Goal: Task Accomplishment & Management: Complete application form

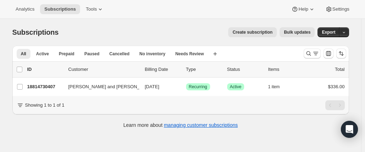
click at [258, 32] on span "Create subscription" at bounding box center [252, 32] width 40 height 6
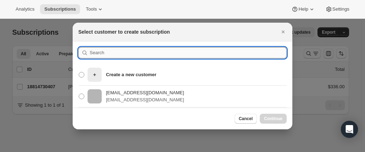
click at [102, 51] on input ":r50:" at bounding box center [188, 52] width 197 height 11
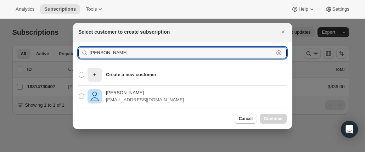
type input "[PERSON_NAME]"
click at [119, 96] on p "[PERSON_NAME]" at bounding box center [145, 92] width 78 height 7
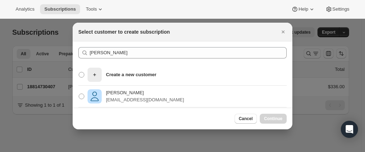
click at [77, 95] on section "[PERSON_NAME] Clear Create a new customer [PERSON_NAME] [EMAIL_ADDRESS][DOMAIN_…" at bounding box center [183, 77] width 220 height 73
click at [79, 96] on span ":r50:" at bounding box center [82, 97] width 6 height 6
click at [79, 94] on input "[PERSON_NAME] [EMAIL_ADDRESS][DOMAIN_NAME]" at bounding box center [79, 94] width 0 height 0
radio input "true"
click at [268, 117] on span "Continue" at bounding box center [273, 119] width 18 height 6
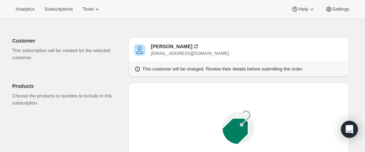
scroll to position [35, 0]
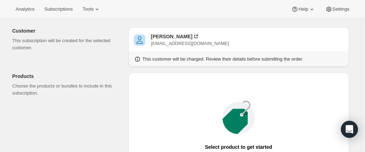
click at [140, 58] on icon at bounding box center [137, 59] width 7 height 7
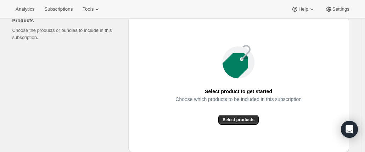
scroll to position [106, 0]
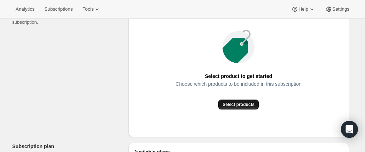
click at [237, 101] on button "Select products" at bounding box center [238, 105] width 40 height 10
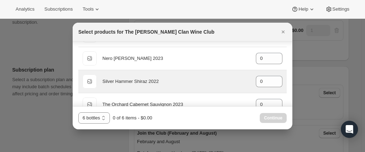
scroll to position [354, 0]
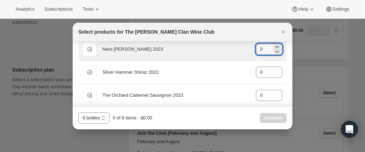
drag, startPoint x: 262, startPoint y: 47, endPoint x: 232, endPoint y: 48, distance: 29.4
click at [232, 48] on div "Default Title Nero [PERSON_NAME] 2023 gid://shopify/ProductVariant/469140442973…" at bounding box center [183, 49] width 200 height 14
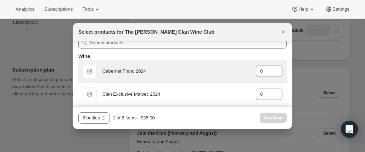
scroll to position [0, 0]
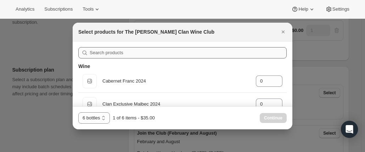
type input "1"
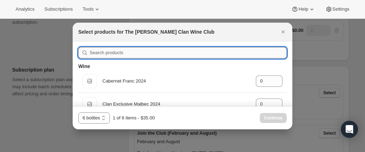
click at [109, 52] on input ":r76:" at bounding box center [188, 52] width 197 height 11
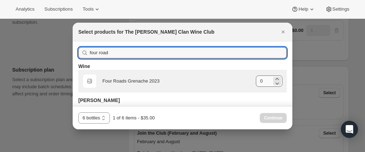
type input "four road"
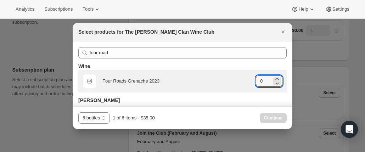
drag, startPoint x: 260, startPoint y: 82, endPoint x: 242, endPoint y: 78, distance: 18.1
click at [242, 78] on div "Default Title Four Roads Grenache 2023 gid://shopify/ProductVariant/46914041512…" at bounding box center [183, 81] width 200 height 14
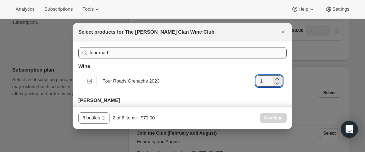
type input "1"
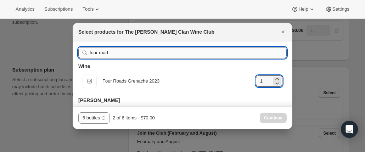
click at [137, 55] on input "four road" at bounding box center [188, 52] width 197 height 11
drag, startPoint x: 130, startPoint y: 53, endPoint x: 135, endPoint y: 54, distance: 4.8
click at [128, 53] on input "four road" at bounding box center [188, 52] width 197 height 11
drag, startPoint x: 131, startPoint y: 54, endPoint x: 54, endPoint y: 49, distance: 77.4
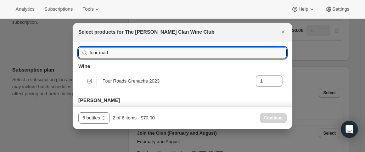
type input "m"
type input "0"
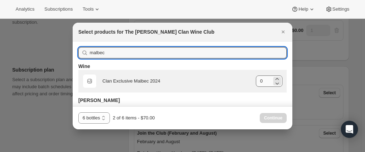
type input "malbec"
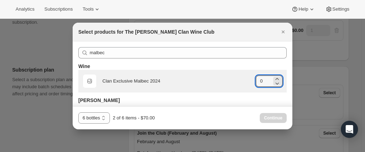
drag, startPoint x: 265, startPoint y: 81, endPoint x: 237, endPoint y: 79, distance: 28.1
click at [238, 79] on div "Default Title Clan Exclusive Malbec 2024 gid://shopify/ProductVariant/469140383…" at bounding box center [183, 81] width 200 height 14
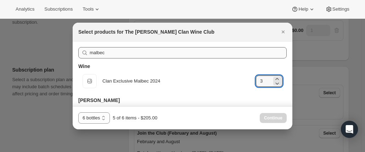
type input "3"
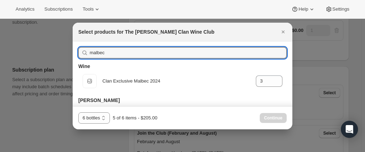
drag, startPoint x: 135, startPoint y: 53, endPoint x: 69, endPoint y: 44, distance: 66.6
type input "sp"
type input "0"
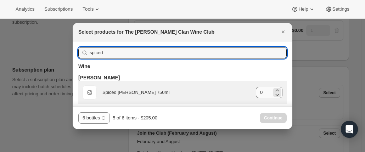
type input "spiced"
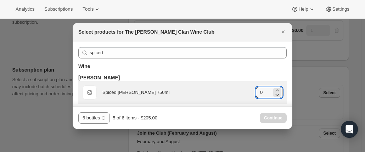
drag, startPoint x: 259, startPoint y: 94, endPoint x: 237, endPoint y: 92, distance: 21.7
click at [237, 92] on div "Default Title Spiced [PERSON_NAME] 750ml gid://shopify/ProductVariant/469140445…" at bounding box center [183, 92] width 200 height 14
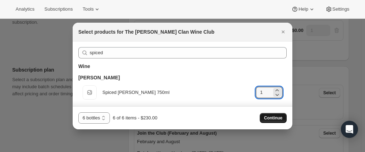
type input "1"
click at [272, 117] on span "Continue" at bounding box center [273, 118] width 18 height 6
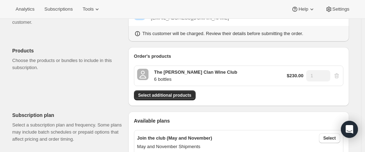
scroll to position [35, 0]
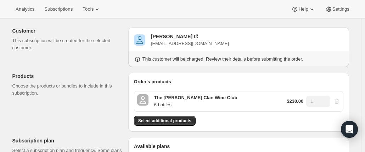
click at [168, 105] on p "6 bottles" at bounding box center [195, 104] width 83 height 7
click at [181, 97] on p "The [PERSON_NAME] Clan Wine Club" at bounding box center [195, 97] width 83 height 7
click at [163, 104] on p "6 bottles" at bounding box center [195, 104] width 83 height 7
click at [164, 103] on p "6 bottles" at bounding box center [195, 104] width 83 height 7
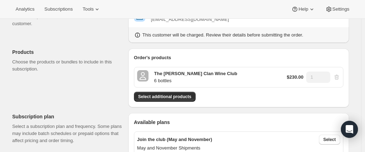
scroll to position [71, 0]
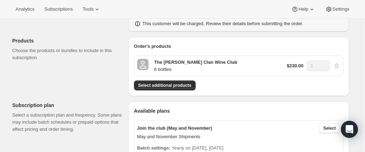
click at [143, 63] on icon "6 bottles" at bounding box center [142, 62] width 3 height 3
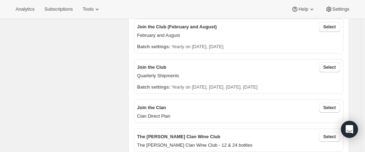
scroll to position [248, 0]
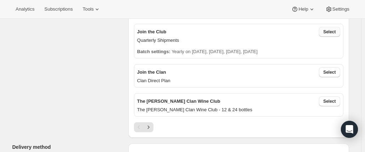
click at [332, 31] on span "Select" at bounding box center [329, 32] width 12 height 6
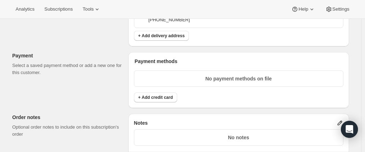
scroll to position [461, 0]
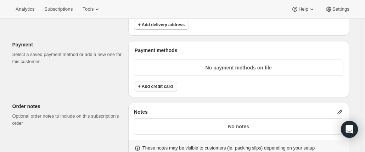
click at [161, 86] on span "+ Add credit card" at bounding box center [155, 87] width 35 height 6
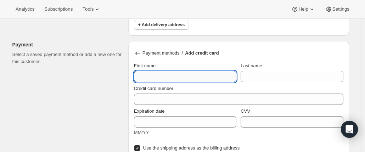
click at [140, 73] on input "First name" at bounding box center [185, 76] width 102 height 11
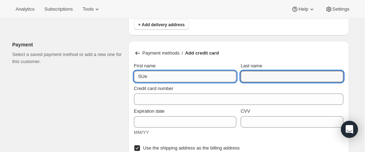
click at [140, 73] on input "SUe" at bounding box center [185, 76] width 102 height 11
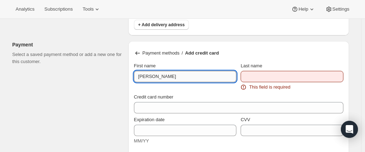
type input "[PERSON_NAME]"
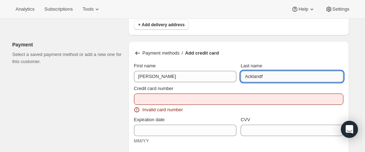
click at [270, 74] on input "Acklandf" at bounding box center [292, 76] width 102 height 11
type input "Ackland"
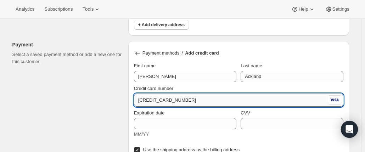
drag, startPoint x: 148, startPoint y: 98, endPoint x: 162, endPoint y: 92, distance: 15.5
click at [151, 96] on input "[CREDIT_CARD_NUMBER]" at bounding box center [230, 100] width 192 height 11
type input "[CREDIT_CARD_NUMBER]"
click at [148, 133] on span "MM/YY" at bounding box center [141, 133] width 15 height 5
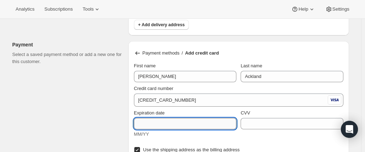
click at [147, 124] on input "Expiration date" at bounding box center [185, 123] width 102 height 11
type input "10/26"
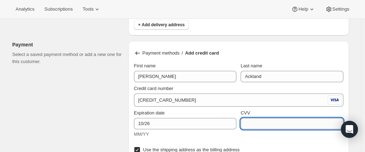
click at [264, 124] on input "CVV" at bounding box center [292, 123] width 102 height 11
click at [262, 120] on input "CVV" at bounding box center [292, 123] width 102 height 11
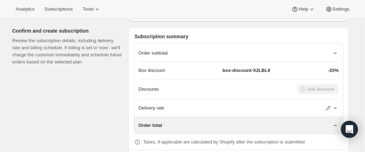
scroll to position [673, 0]
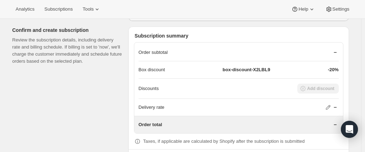
type input "525"
click at [163, 49] on p "Order subtotal" at bounding box center [153, 52] width 29 height 7
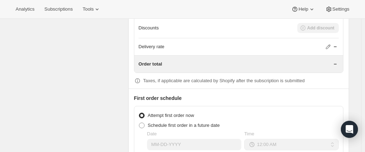
scroll to position [744, 0]
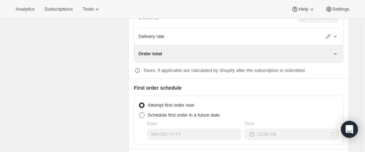
click at [147, 112] on label "Schedule first order in a future date" at bounding box center [179, 115] width 81 height 10
click at [139, 112] on input "Schedule first order in a future date" at bounding box center [139, 112] width 0 height 0
radio input "true"
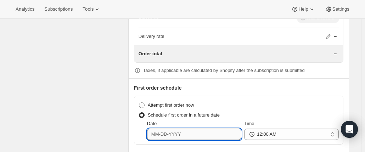
click at [162, 129] on input "Date" at bounding box center [194, 134] width 94 height 11
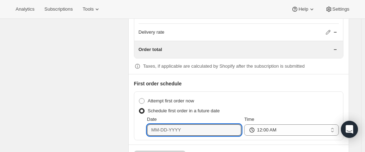
scroll to position [771, 0]
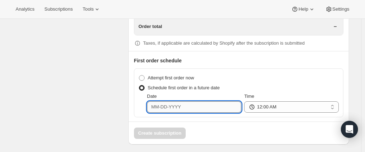
click at [175, 101] on input "Date" at bounding box center [194, 106] width 94 height 11
click at [173, 106] on input "Date" at bounding box center [194, 106] width 94 height 11
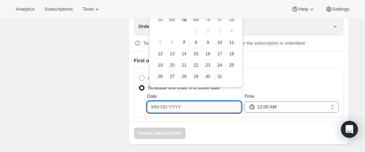
click at [154, 102] on input "Date" at bounding box center [194, 106] width 94 height 11
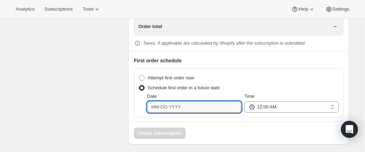
click at [171, 101] on input "Date" at bounding box center [194, 106] width 94 height 11
click at [154, 107] on input "Date" at bounding box center [194, 106] width 94 height 11
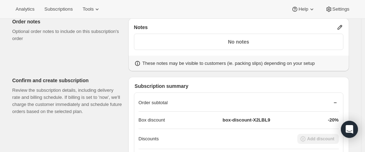
scroll to position [630, 0]
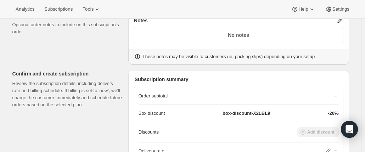
click at [157, 88] on div "Order subtotal" at bounding box center [239, 96] width 200 height 17
click at [156, 92] on p "Order subtotal" at bounding box center [153, 95] width 29 height 7
click at [165, 92] on p "Order subtotal" at bounding box center [153, 95] width 29 height 7
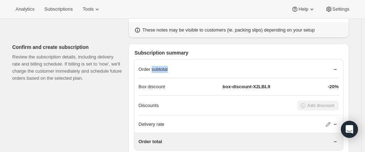
scroll to position [665, 0]
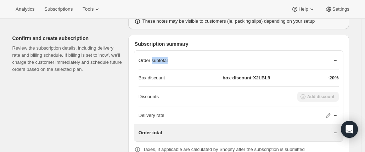
click at [211, 61] on div "Order subtotal" at bounding box center [239, 60] width 200 height 17
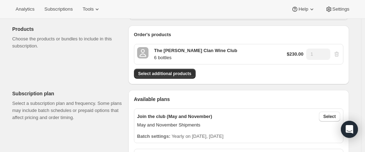
scroll to position [106, 0]
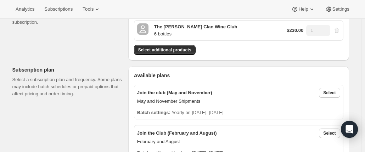
click at [167, 33] on p "6 bottles" at bounding box center [195, 33] width 83 height 7
click at [161, 37] on p "6 bottles" at bounding box center [195, 33] width 83 height 7
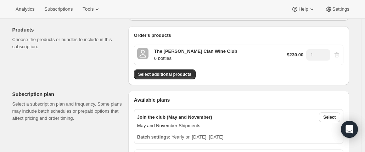
scroll to position [71, 0]
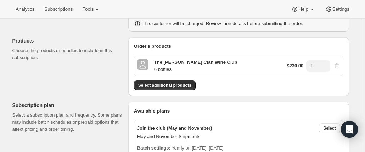
drag, startPoint x: 145, startPoint y: 63, endPoint x: 161, endPoint y: 69, distance: 17.7
click at [166, 63] on div "The [PERSON_NAME] Clan Wine Club 6 bottles" at bounding box center [187, 66] width 100 height 14
click at [164, 71] on p "6 bottles" at bounding box center [195, 69] width 83 height 7
click at [169, 84] on span "Select additional products" at bounding box center [164, 86] width 53 height 6
click at [171, 69] on p "6 bottles" at bounding box center [195, 69] width 83 height 7
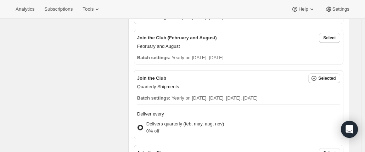
scroll to position [213, 0]
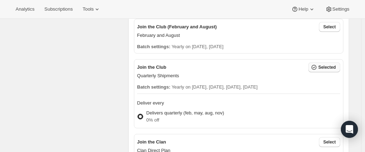
click at [317, 67] on icon "button" at bounding box center [313, 67] width 7 height 7
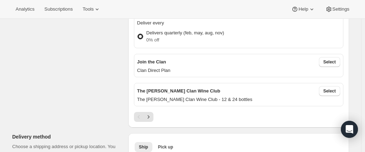
scroll to position [319, 0]
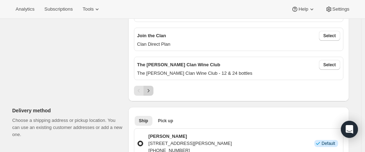
click at [150, 89] on icon "Next" at bounding box center [148, 90] width 7 height 7
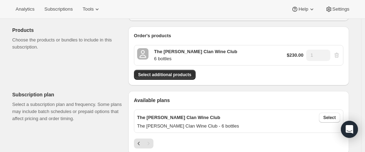
scroll to position [106, 0]
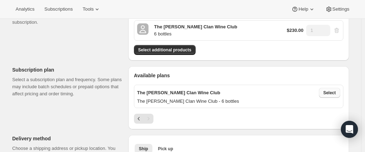
click at [326, 91] on span "Select" at bounding box center [329, 93] width 12 height 6
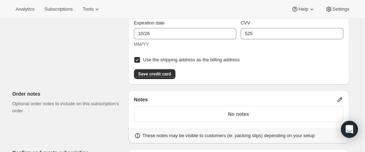
scroll to position [354, 0]
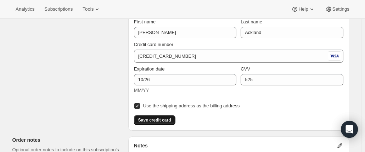
click at [162, 115] on button "Save credit card" at bounding box center [154, 120] width 41 height 10
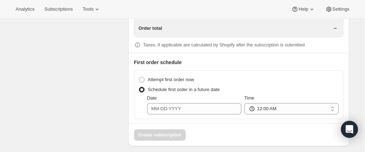
scroll to position [549, 0]
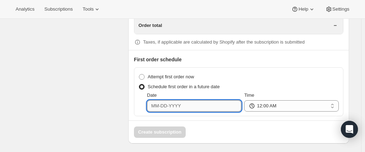
click at [156, 104] on input "Date" at bounding box center [194, 105] width 94 height 11
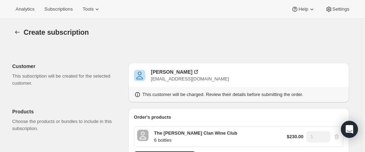
scroll to position [35, 0]
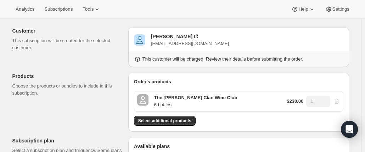
click at [169, 103] on p "6 bottles" at bounding box center [195, 104] width 83 height 7
click at [339, 100] on div "$230.00 1" at bounding box center [313, 101] width 53 height 11
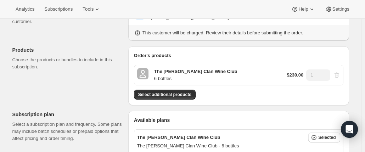
scroll to position [71, 0]
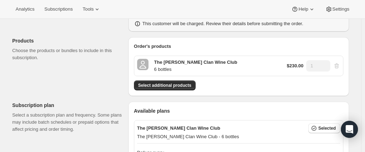
drag, startPoint x: 340, startPoint y: 66, endPoint x: 309, endPoint y: 73, distance: 32.1
click at [338, 66] on div "$230.00 1" at bounding box center [313, 65] width 53 height 11
click at [163, 87] on span "Select additional products" at bounding box center [164, 86] width 53 height 6
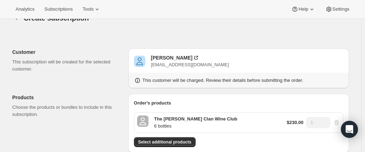
scroll to position [0, 0]
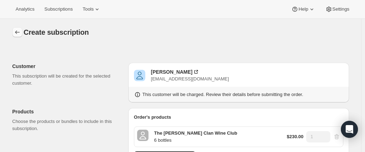
click at [19, 33] on icon "button" at bounding box center [17, 32] width 7 height 7
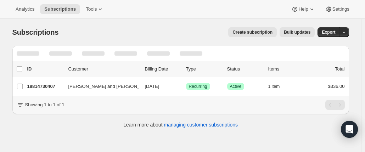
click at [247, 33] on span "Create subscription" at bounding box center [252, 32] width 40 height 6
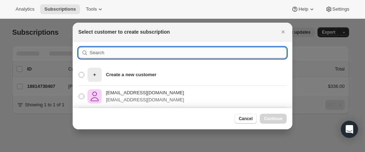
drag, startPoint x: 118, startPoint y: 52, endPoint x: 130, endPoint y: 50, distance: 12.3
click at [118, 52] on input ":rcb:" at bounding box center [188, 52] width 197 height 11
type input "sue ack"
click at [81, 97] on span ":rcb:" at bounding box center [82, 97] width 6 height 6
click at [79, 94] on input "[PERSON_NAME] [EMAIL_ADDRESS][DOMAIN_NAME]" at bounding box center [79, 94] width 0 height 0
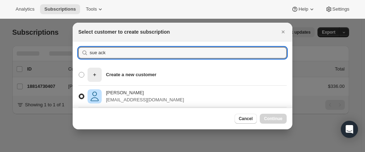
radio input "true"
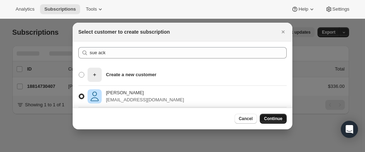
click at [270, 118] on span "Continue" at bounding box center [273, 119] width 18 height 6
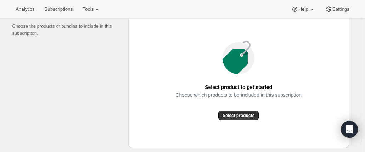
scroll to position [106, 0]
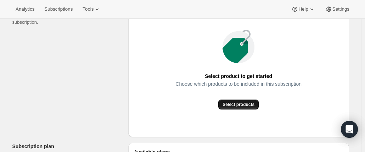
click at [243, 103] on span "Select products" at bounding box center [238, 105] width 32 height 6
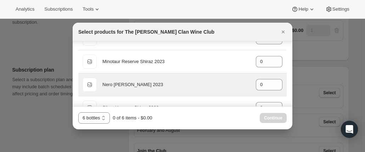
scroll to position [354, 0]
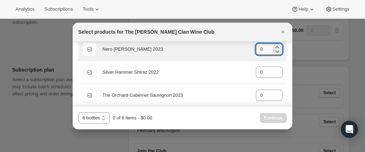
drag, startPoint x: 263, startPoint y: 46, endPoint x: 246, endPoint y: 45, distance: 16.7
click at [246, 46] on div "Default Title Nero [PERSON_NAME] 2023 gid://shopify/ProductVariant/469140442973…" at bounding box center [183, 49] width 200 height 14
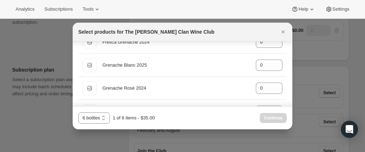
scroll to position [106, 0]
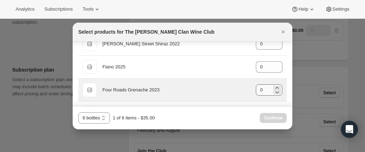
type input "1"
drag, startPoint x: 259, startPoint y: 90, endPoint x: 245, endPoint y: 89, distance: 14.3
click at [245, 89] on div "Default Title Four Roads Grenache 2023 gid://shopify/ProductVariant/46914041512…" at bounding box center [183, 90] width 200 height 14
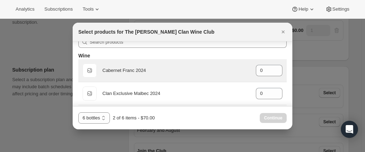
scroll to position [0, 0]
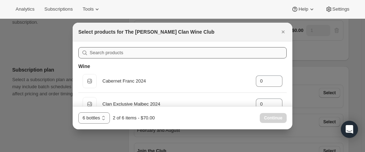
type input "1"
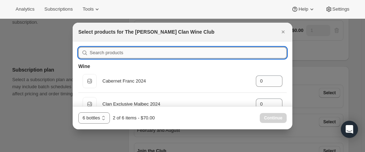
click at [120, 51] on input ":re5:" at bounding box center [188, 52] width 197 height 11
type input "m"
type input "0"
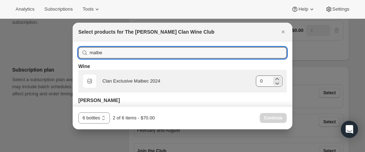
type input "malbe"
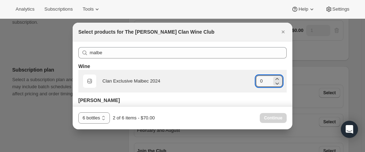
drag, startPoint x: 263, startPoint y: 82, endPoint x: 248, endPoint y: 80, distance: 15.3
click at [248, 80] on div "Default Title Clan Exclusive Malbec 2024 gid://shopify/ProductVariant/469140383…" at bounding box center [183, 81] width 200 height 14
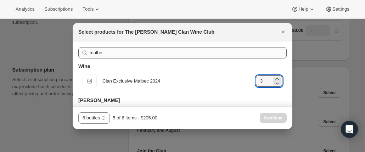
type input "3"
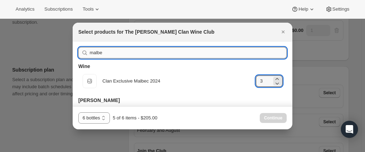
click at [115, 51] on input "malbe" at bounding box center [188, 52] width 197 height 11
drag, startPoint x: 115, startPoint y: 51, endPoint x: 74, endPoint y: 49, distance: 41.2
click at [74, 49] on div "malbe Wine Default Title Clan Exclusive Malbec 2024 gid://shopify/ProductVarian…" at bounding box center [183, 75] width 220 height 68
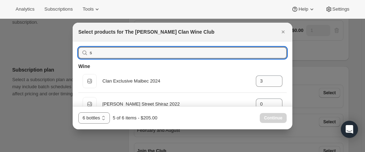
type input "sp"
type input "0"
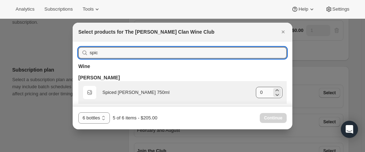
type input "spic"
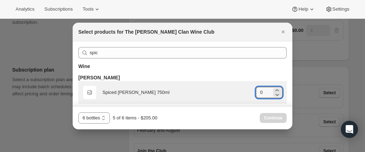
drag, startPoint x: 264, startPoint y: 91, endPoint x: 242, endPoint y: 91, distance: 22.0
click at [242, 91] on div "Default Title Spiced [PERSON_NAME] 750ml gid://shopify/ProductVariant/469140445…" at bounding box center [183, 92] width 200 height 14
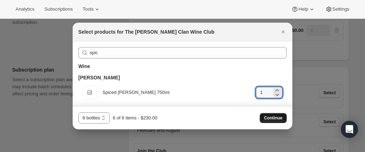
type input "1"
drag, startPoint x: 270, startPoint y: 120, endPoint x: 137, endPoint y: 61, distance: 145.8
click at [137, 61] on div "Select products for The [PERSON_NAME] Clan Wine Club spic Wine [PERSON_NAME] De…" at bounding box center [183, 76] width 220 height 107
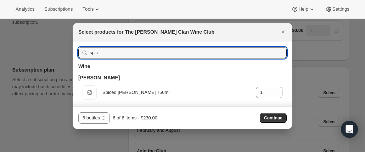
drag, startPoint x: 113, startPoint y: 53, endPoint x: 79, endPoint y: 50, distance: 34.1
click at [79, 50] on div "spic" at bounding box center [182, 52] width 208 height 11
type input "0"
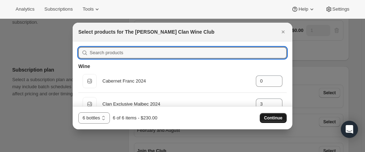
click at [272, 118] on span "Continue" at bounding box center [273, 118] width 18 height 6
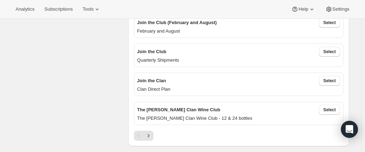
scroll to position [213, 0]
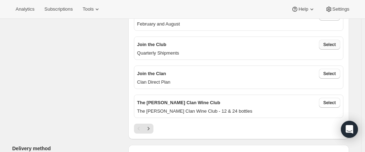
click at [331, 45] on span "Select" at bounding box center [329, 45] width 12 height 6
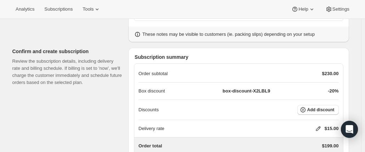
scroll to position [567, 0]
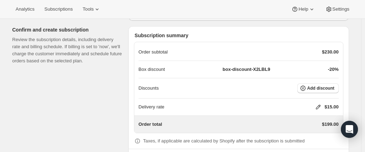
click at [319, 103] on icon at bounding box center [318, 106] width 7 height 7
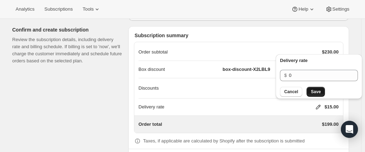
click at [314, 94] on span "Save" at bounding box center [316, 92] width 10 height 6
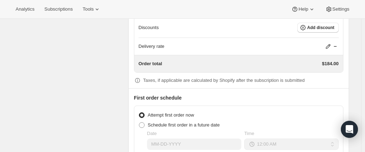
scroll to position [638, 0]
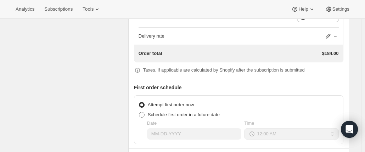
click at [139, 112] on div "Attempt first order now Schedule first order in a future date Date Time 12:00 A…" at bounding box center [238, 119] width 209 height 49
click at [145, 112] on span at bounding box center [142, 115] width 6 height 6
click at [139, 112] on input "Schedule first order in a future date" at bounding box center [139, 112] width 0 height 0
radio input "true"
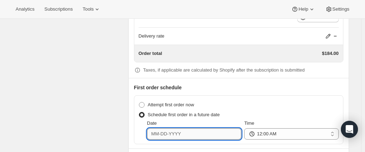
click at [161, 131] on input "Date" at bounding box center [194, 133] width 94 height 11
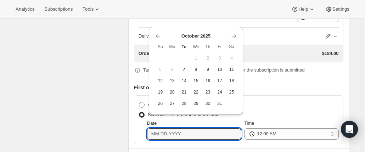
click at [236, 32] on button "Show next month, November 2025" at bounding box center [234, 36] width 10 height 10
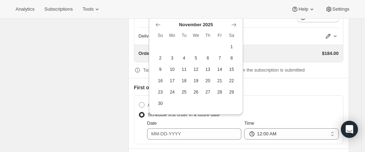
drag, startPoint x: 172, startPoint y: 58, endPoint x: 171, endPoint y: 67, distance: 8.5
click at [170, 58] on span "3" at bounding box center [172, 58] width 6 height 6
type input "[DATE]"
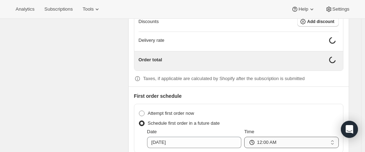
click at [267, 137] on select "12:00 AM 01:00 AM 02:00 AM 03:00 AM 04:00 AM 05:00 AM 06:00 AM 07:00 AM 08:00 A…" at bounding box center [291, 142] width 94 height 11
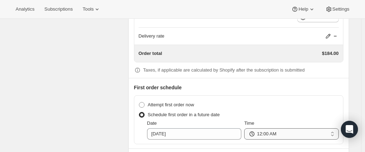
select select "08:00"
click at [246, 128] on select "12:00 AM 01:00 AM 02:00 AM 03:00 AM 04:00 AM 05:00 AM 06:00 AM 07:00 AM 08:00 A…" at bounding box center [291, 133] width 94 height 11
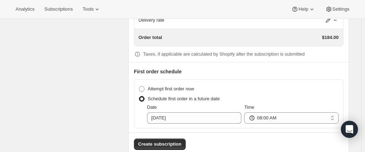
scroll to position [665, 0]
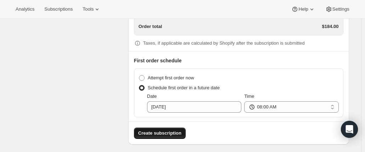
click at [159, 128] on button "Create subscription" at bounding box center [160, 133] width 52 height 11
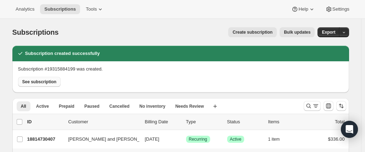
click at [46, 80] on span "See subscription" at bounding box center [39, 82] width 34 height 6
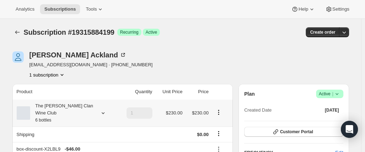
click at [85, 109] on div "The [PERSON_NAME] Clan Wine Club 6 bottles" at bounding box center [62, 112] width 64 height 21
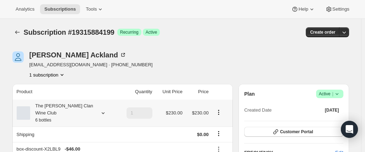
click at [51, 108] on div "The [PERSON_NAME] Clan Wine Club 6 bottles" at bounding box center [62, 112] width 64 height 21
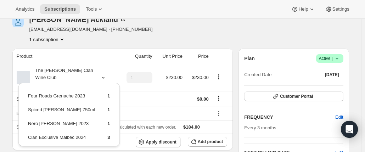
drag, startPoint x: 156, startPoint y: 58, endPoint x: 178, endPoint y: 51, distance: 23.0
click at [157, 57] on tr "Product Quantity Unit Price Price" at bounding box center [122, 57] width 221 height 16
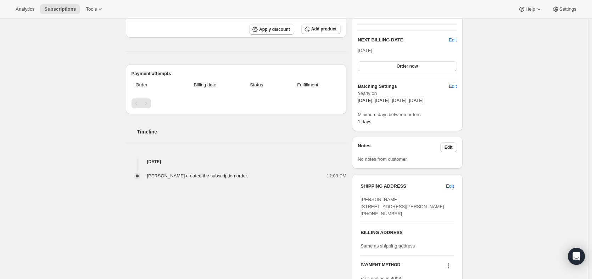
scroll to position [75, 0]
